Goal: Check status: Check status

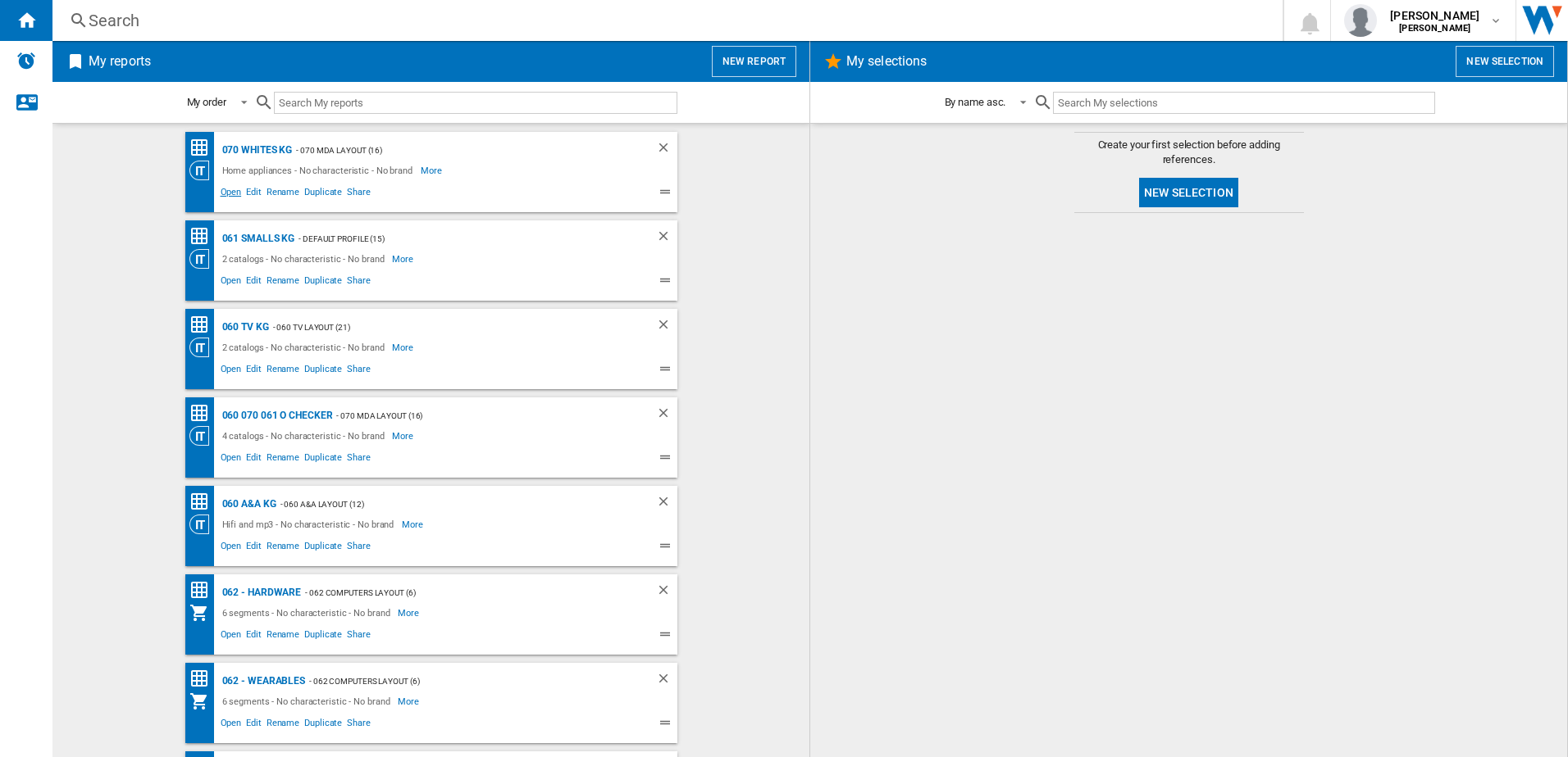
click at [227, 193] on span "Open" at bounding box center [231, 194] width 26 height 19
click at [227, 278] on span "Open" at bounding box center [231, 283] width 26 height 19
click at [224, 368] on span "Open" at bounding box center [231, 371] width 26 height 19
